Goal: Find specific page/section: Find specific page/section

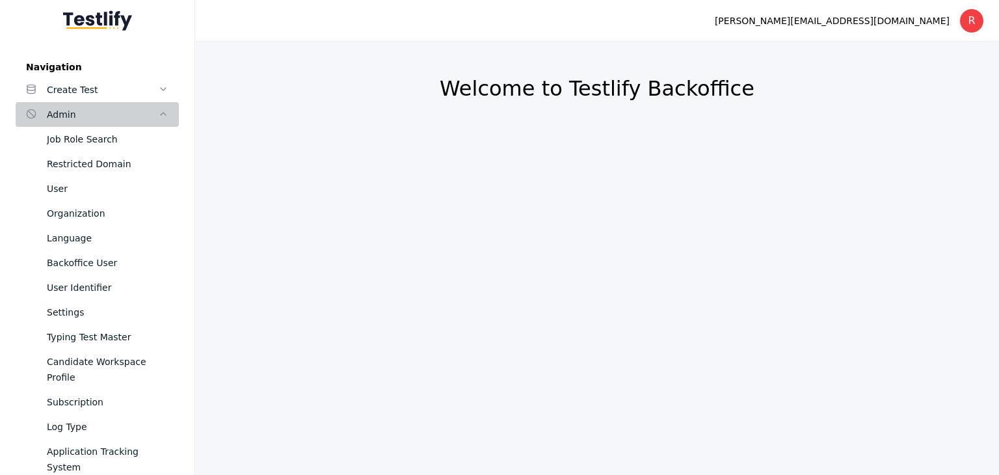
click at [70, 114] on div "Admin" at bounding box center [102, 115] width 111 height 16
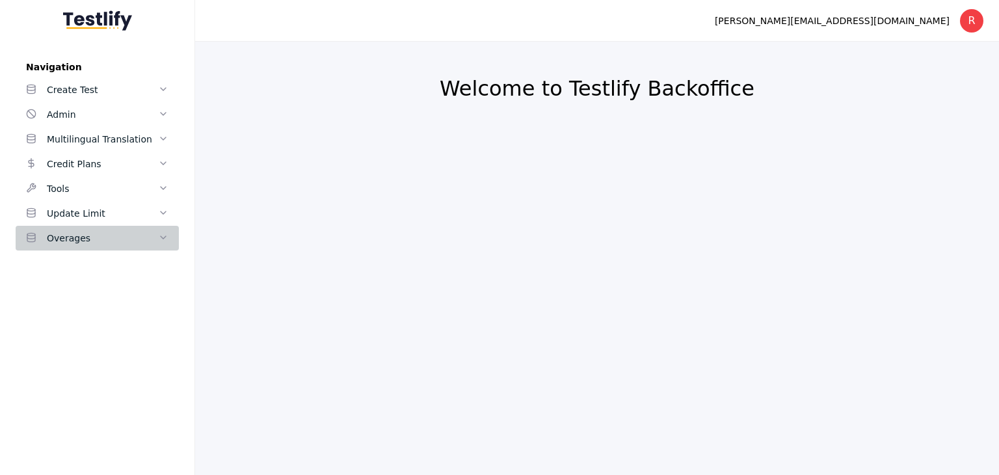
click at [92, 242] on div "Overages" at bounding box center [102, 238] width 111 height 16
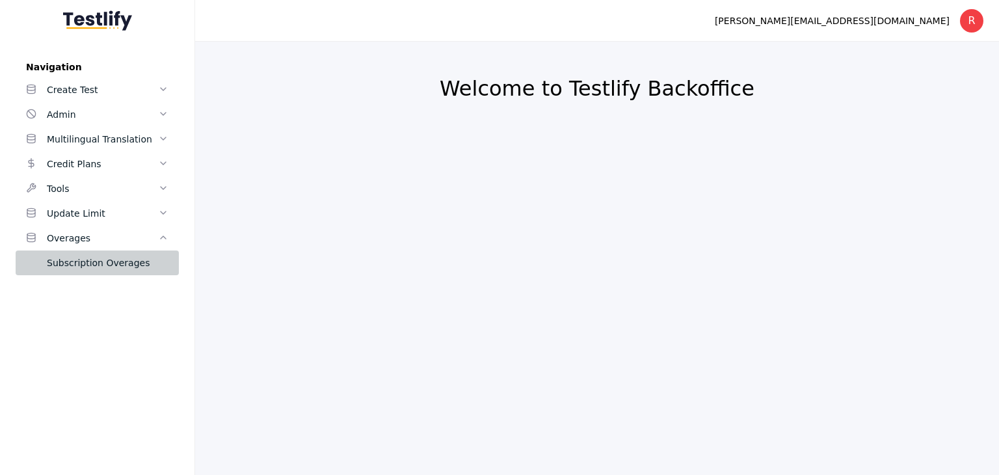
click at [89, 260] on div "Subscription Overages" at bounding box center [108, 263] width 122 height 16
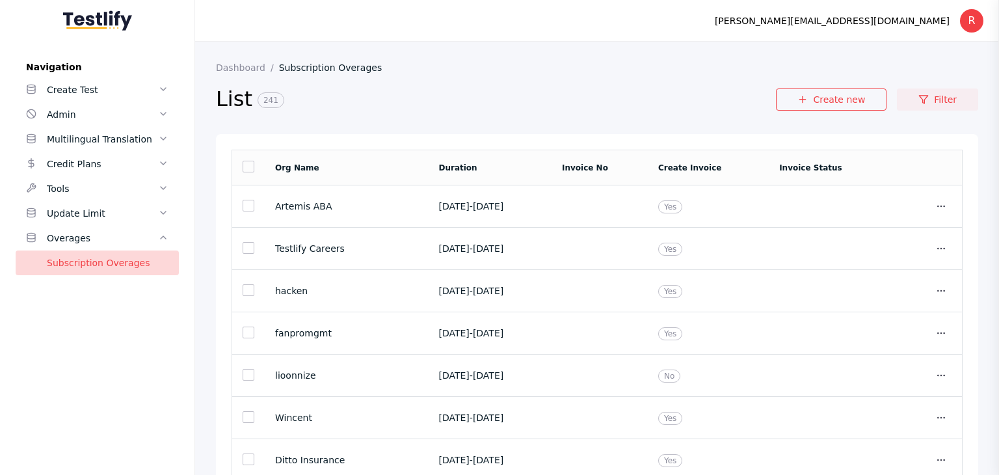
click at [934, 100] on link "Filter" at bounding box center [937, 99] width 81 height 22
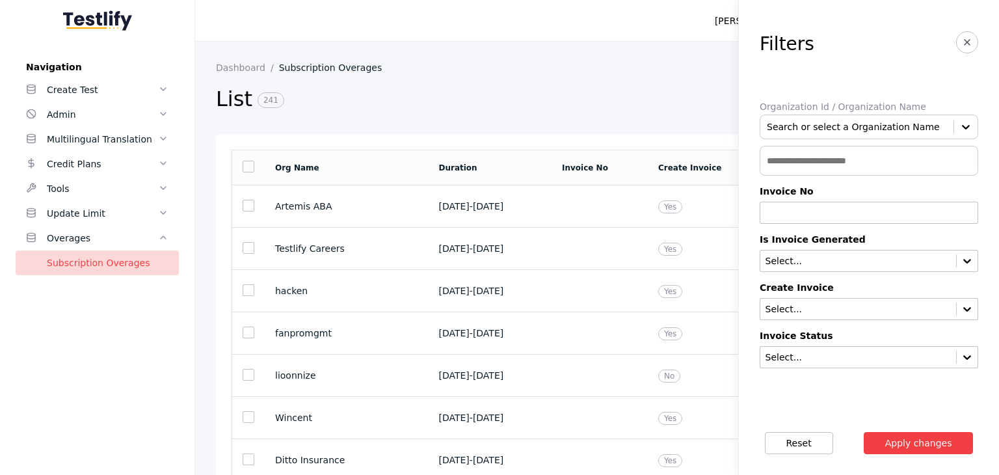
click at [789, 164] on input "text" at bounding box center [869, 161] width 219 height 30
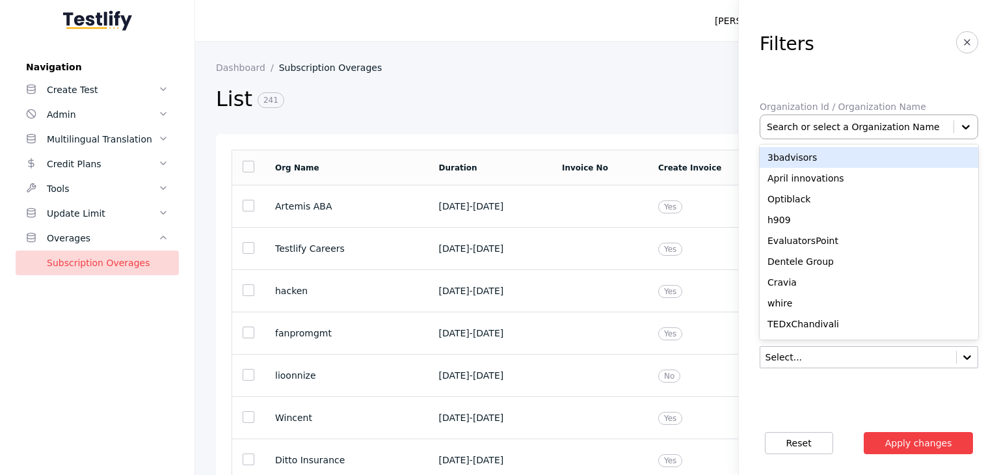
click at [808, 128] on div at bounding box center [857, 126] width 180 height 13
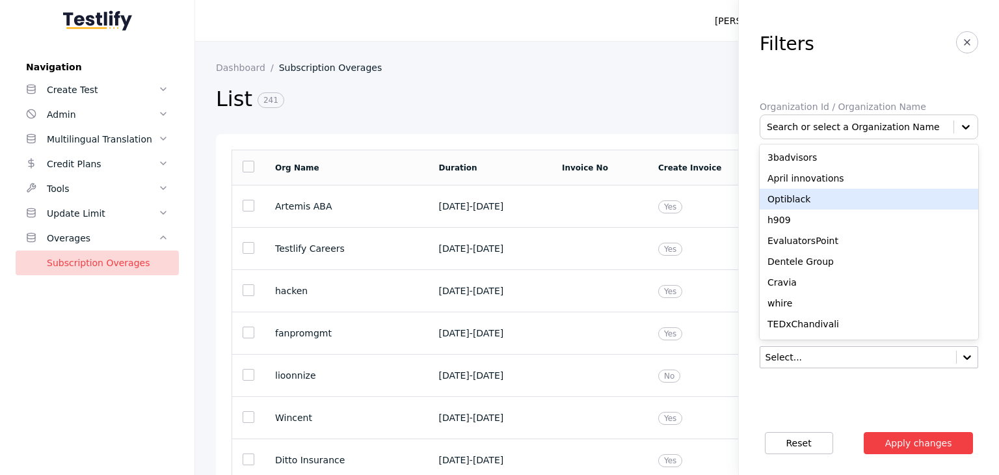
click at [790, 196] on div "Optiblack" at bounding box center [869, 199] width 219 height 21
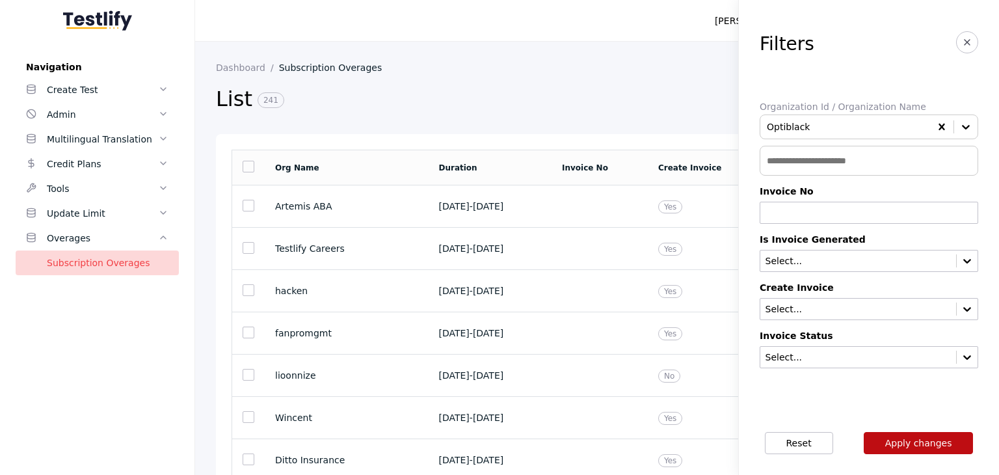
click at [920, 443] on button "Apply changes" at bounding box center [919, 443] width 110 height 22
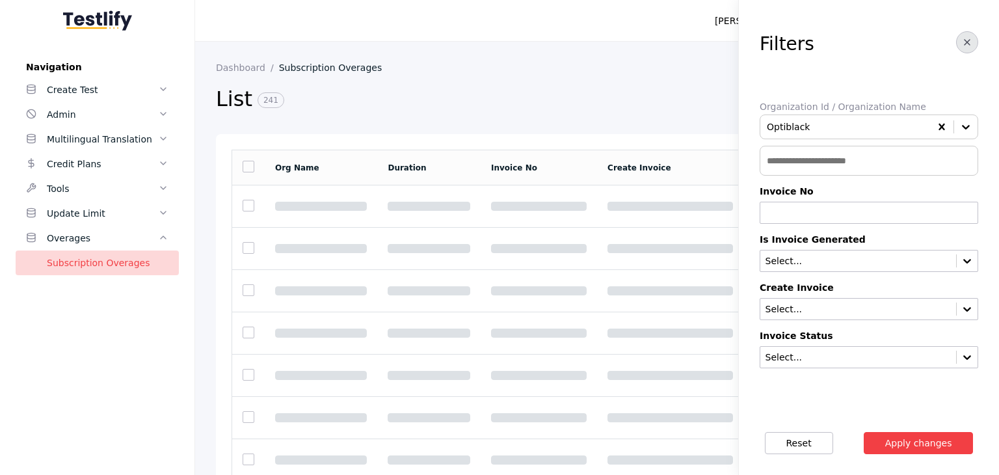
click at [962, 44] on icon "button" at bounding box center [967, 42] width 10 height 10
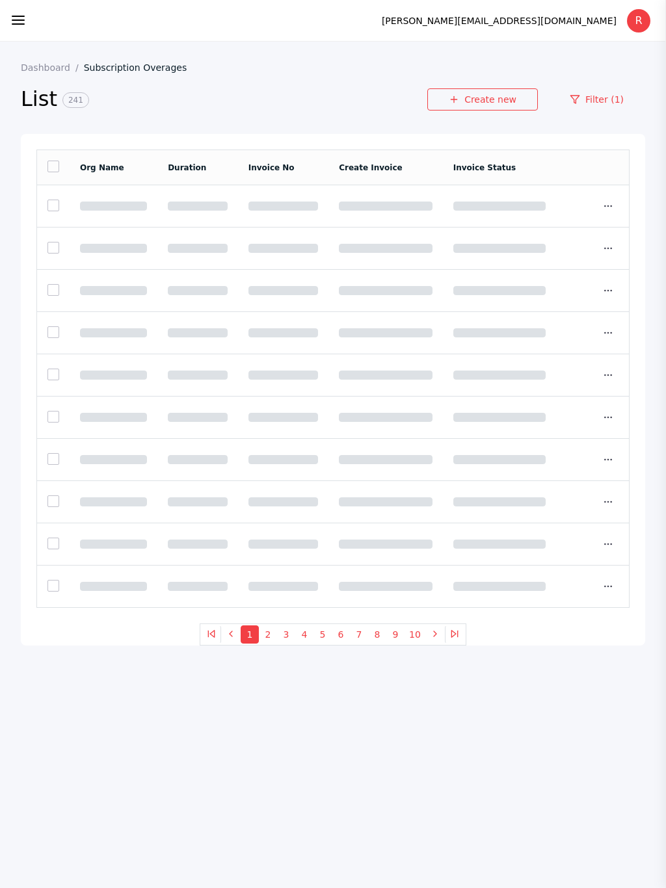
click at [608, 105] on link "Filter (1)" at bounding box center [596, 99] width 97 height 22
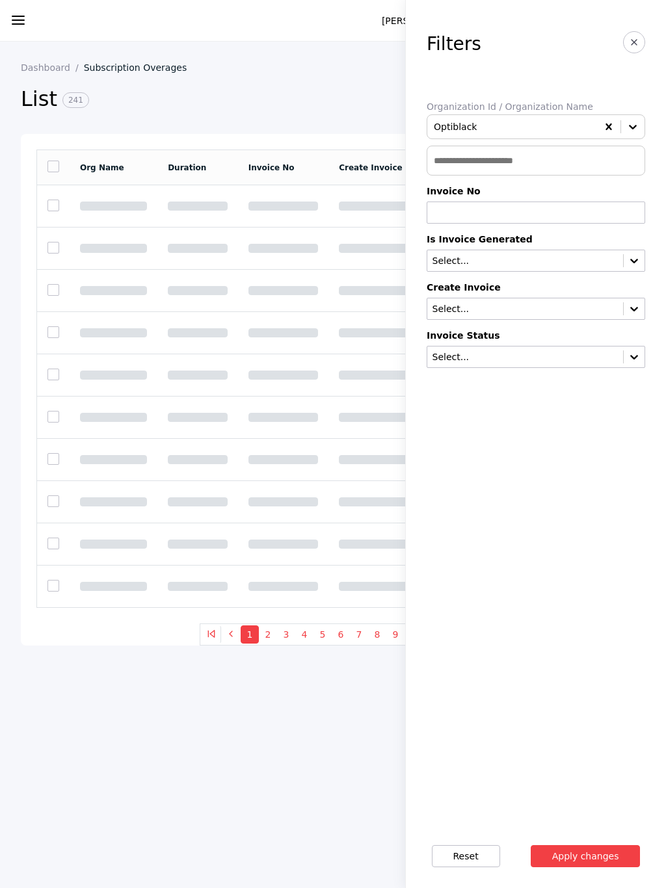
click at [507, 162] on input "text" at bounding box center [536, 161] width 219 height 30
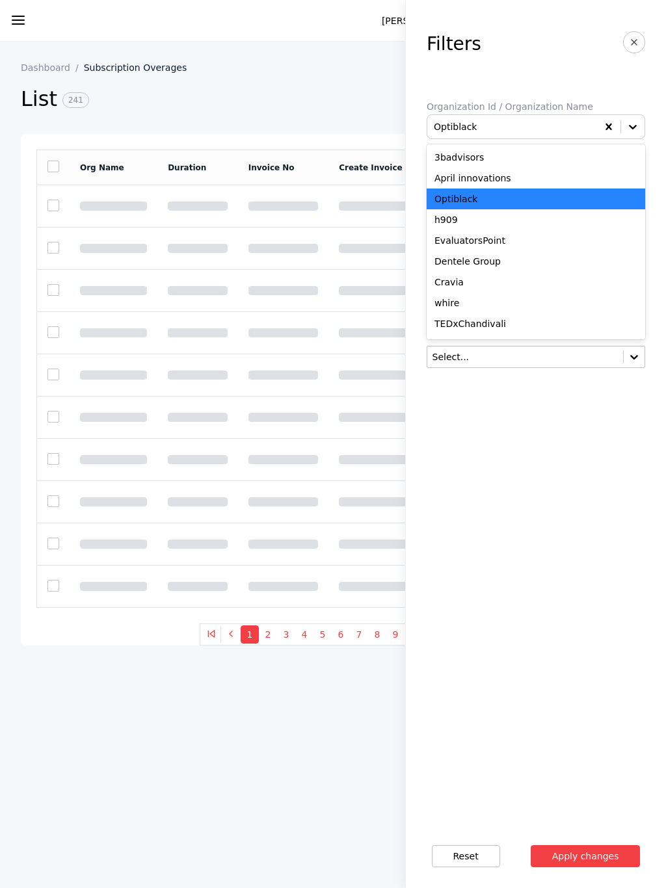
click at [477, 244] on div "EvaluatorsPoint" at bounding box center [536, 240] width 219 height 21
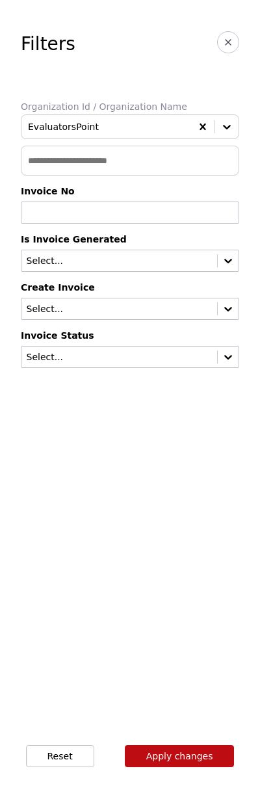
click at [184, 474] on button "Apply changes" at bounding box center [180, 756] width 110 height 22
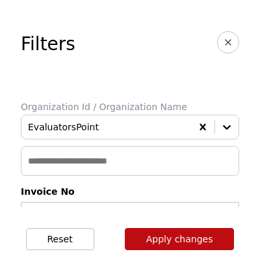
click at [231, 44] on line "button" at bounding box center [228, 42] width 5 height 5
